Goal: Task Accomplishment & Management: Manage account settings

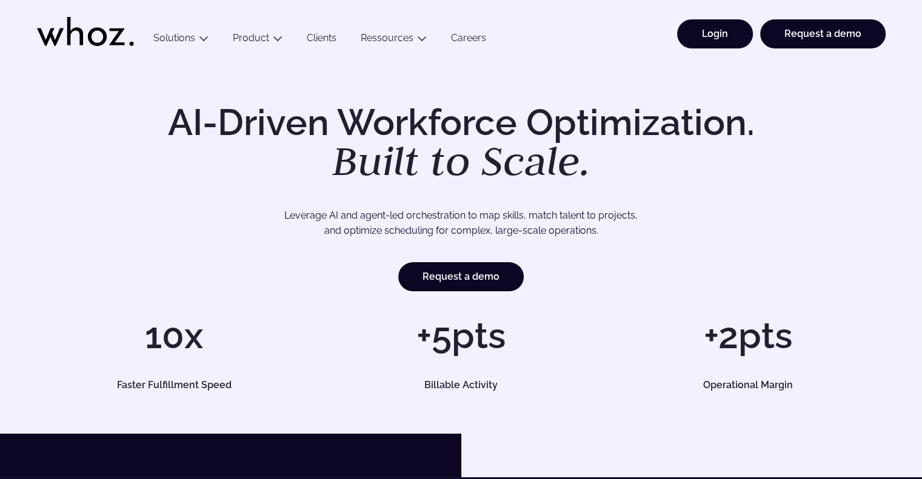
click at [710, 43] on link "Login" at bounding box center [715, 33] width 76 height 29
click at [698, 31] on link "Login" at bounding box center [715, 33] width 76 height 29
click at [698, 33] on link "Login" at bounding box center [715, 33] width 76 height 29
click at [749, 30] on link "Login" at bounding box center [715, 33] width 76 height 29
click at [713, 35] on link "Login" at bounding box center [715, 33] width 76 height 29
